Goal: Information Seeking & Learning: Learn about a topic

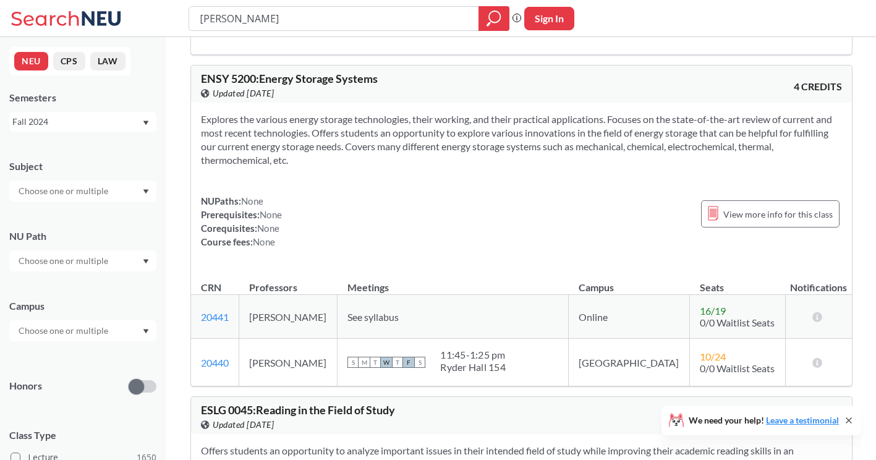
scroll to position [96, 0]
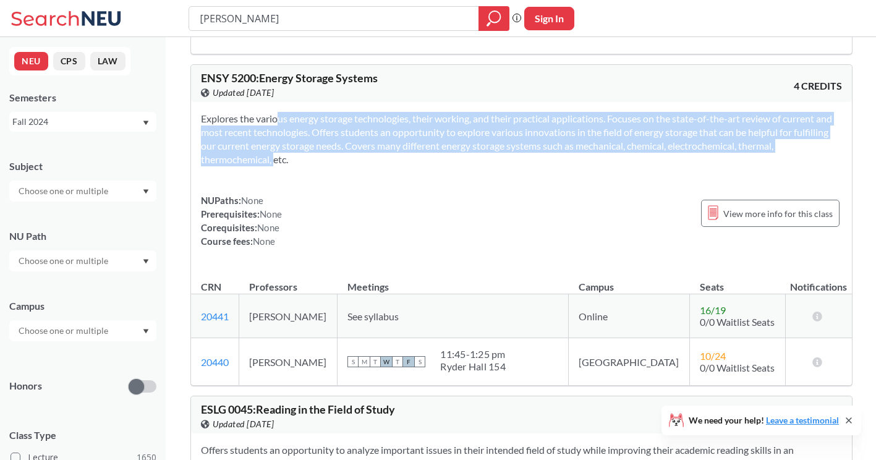
drag, startPoint x: 258, startPoint y: 160, endPoint x: 257, endPoint y: 121, distance: 39.6
click at [257, 121] on section "Explores the various energy storage technologies, their working, and their prac…" at bounding box center [521, 139] width 641 height 54
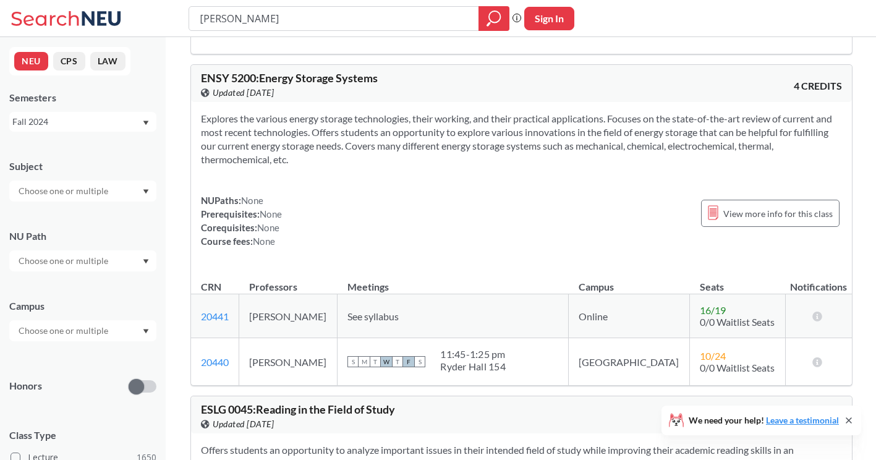
click at [479, 153] on section "Explores the various energy storage technologies, their working, and their prac…" at bounding box center [521, 139] width 641 height 54
drag, startPoint x: 479, startPoint y: 153, endPoint x: 468, endPoint y: 165, distance: 16.2
click at [468, 165] on section "Explores the various energy storage technologies, their working, and their prac…" at bounding box center [521, 139] width 641 height 54
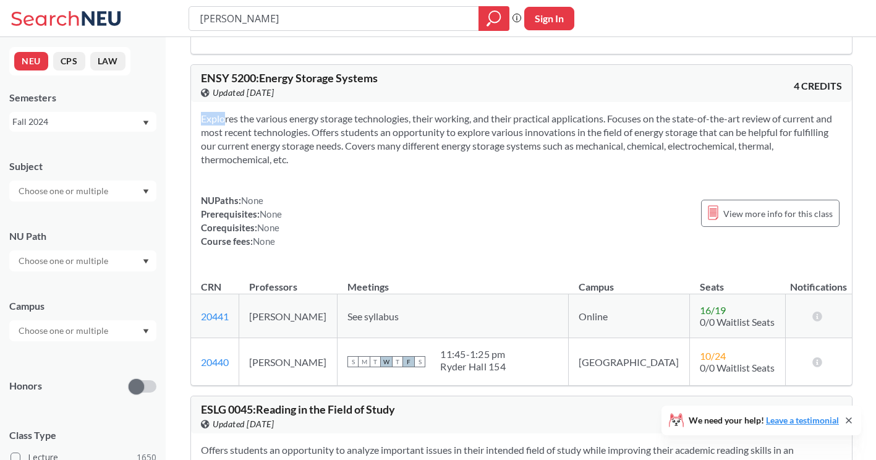
click at [468, 165] on section "Explores the various energy storage technologies, their working, and their prac…" at bounding box center [521, 139] width 641 height 54
drag, startPoint x: 468, startPoint y: 165, endPoint x: 442, endPoint y: 143, distance: 33.3
click at [442, 143] on section "Explores the various energy storage technologies, their working, and their prac…" at bounding box center [521, 139] width 641 height 54
drag, startPoint x: 442, startPoint y: 143, endPoint x: 436, endPoint y: 153, distance: 11.7
click at [436, 153] on section "Explores the various energy storage technologies, their working, and their prac…" at bounding box center [521, 139] width 641 height 54
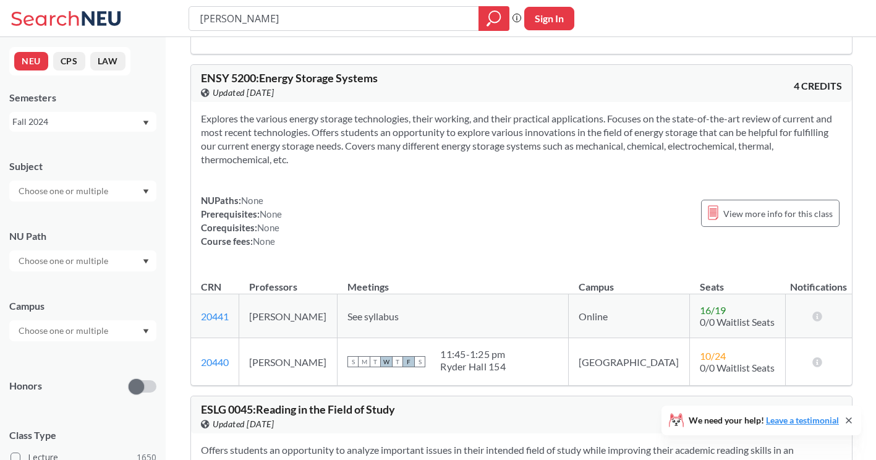
click at [436, 153] on section "Explores the various energy storage technologies, their working, and their prac…" at bounding box center [521, 139] width 641 height 54
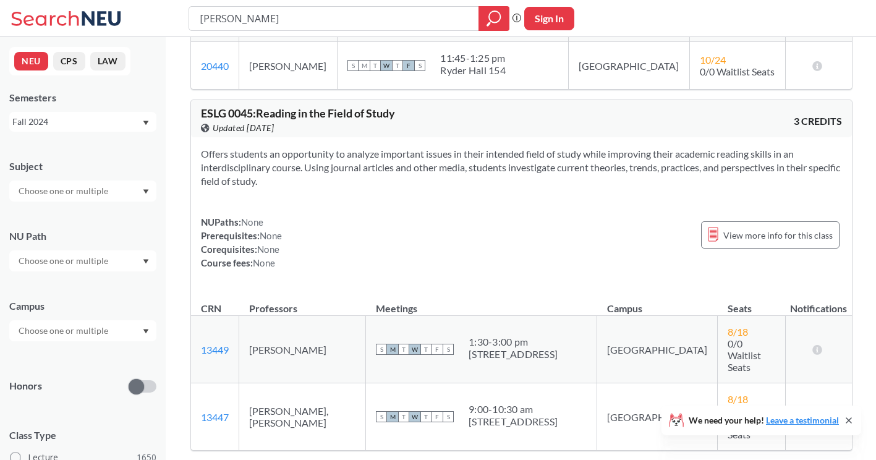
scroll to position [307, 0]
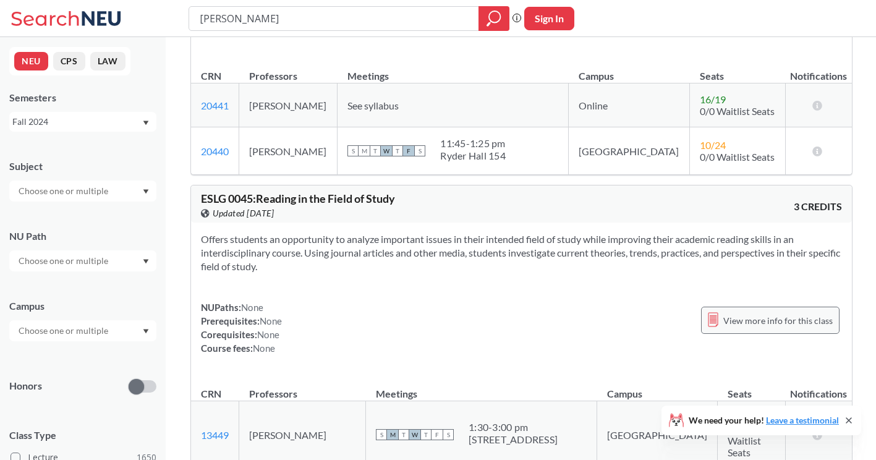
click at [747, 312] on div "View more info for this class" at bounding box center [770, 320] width 139 height 27
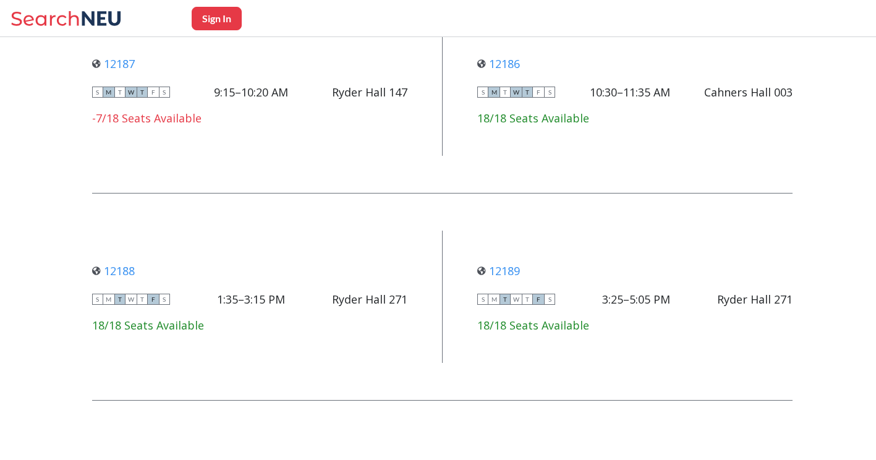
scroll to position [1016, 0]
